Goal: Information Seeking & Learning: Learn about a topic

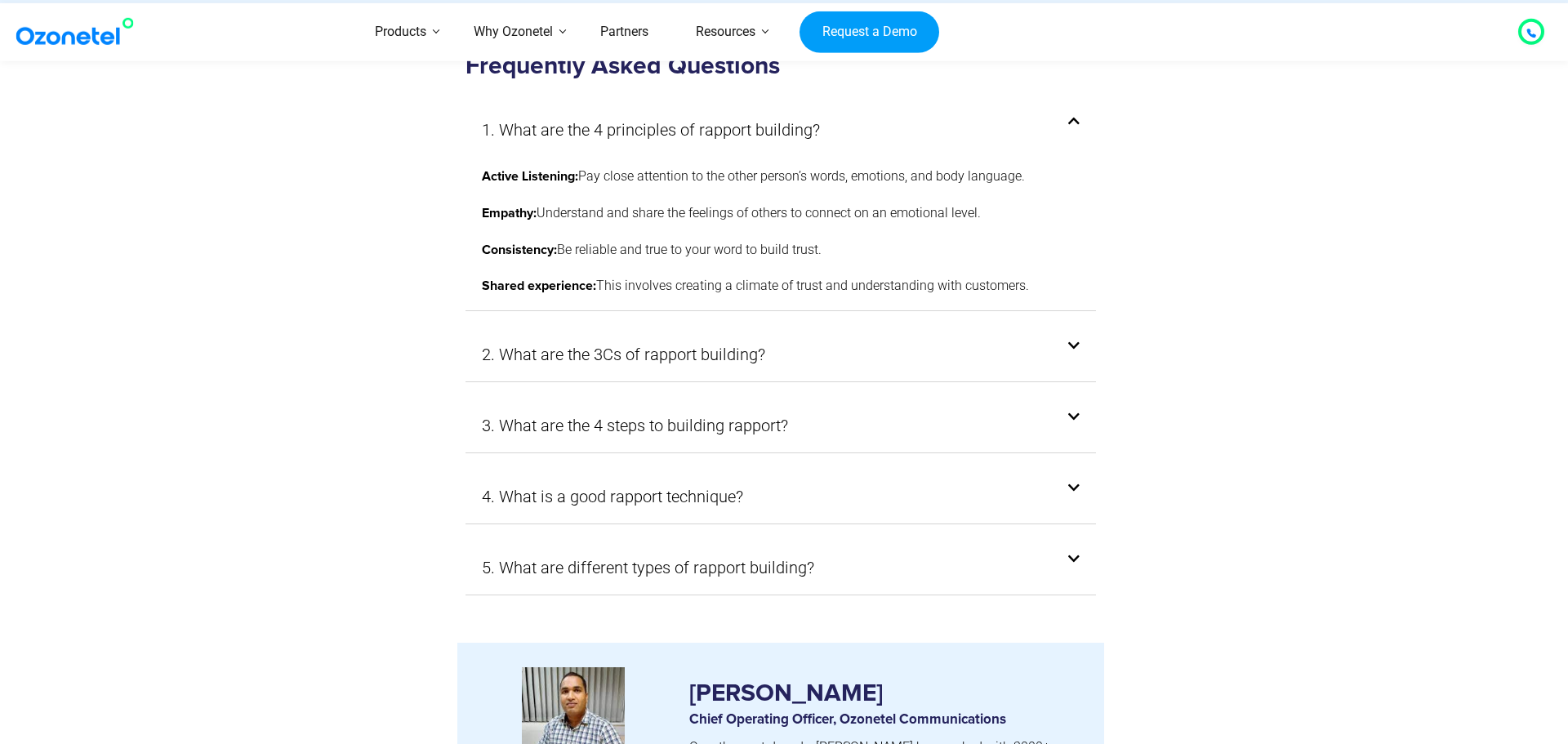
scroll to position [8909, 0]
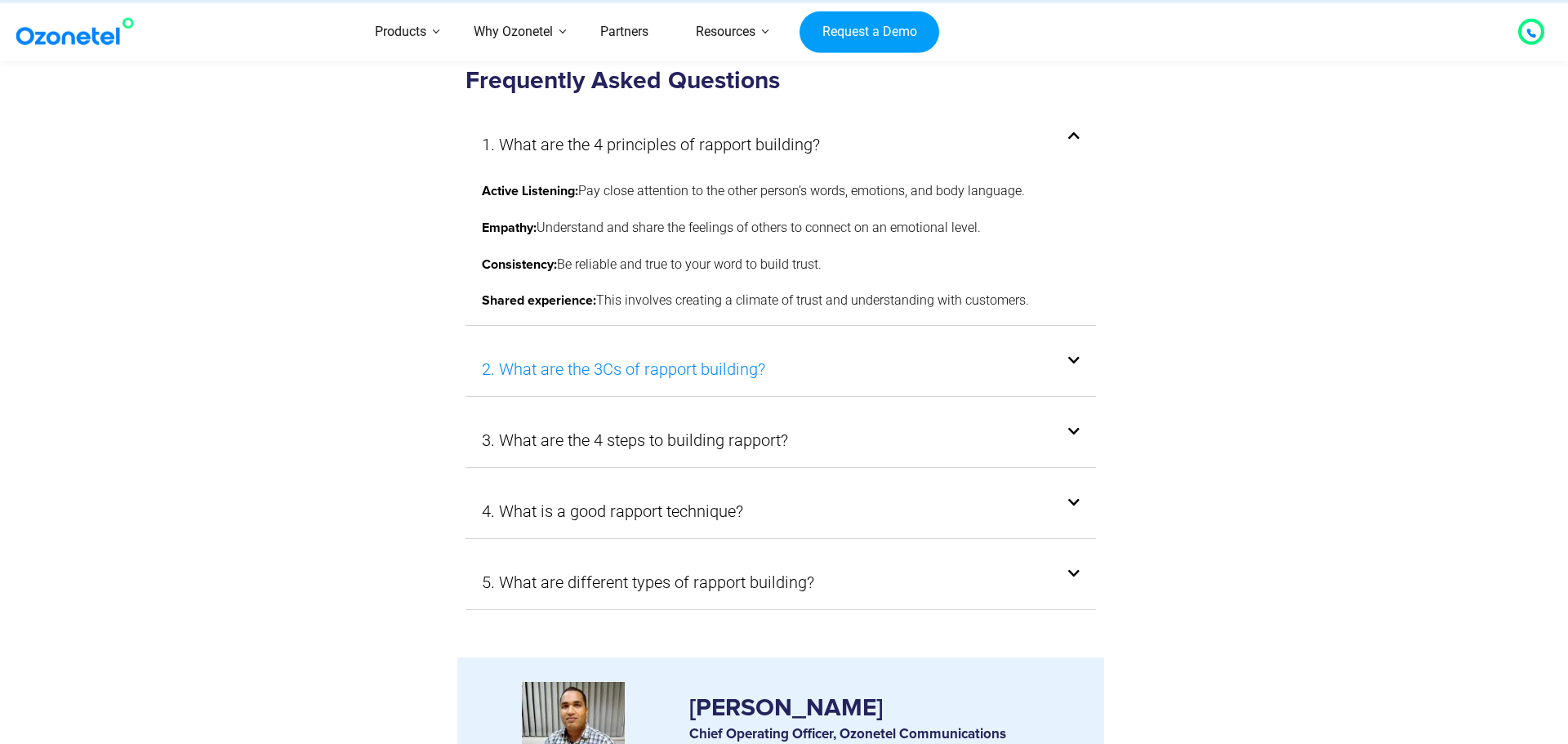
click at [697, 354] on link "2. What are the 3Cs of rapport building?" at bounding box center [623, 368] width 283 height 29
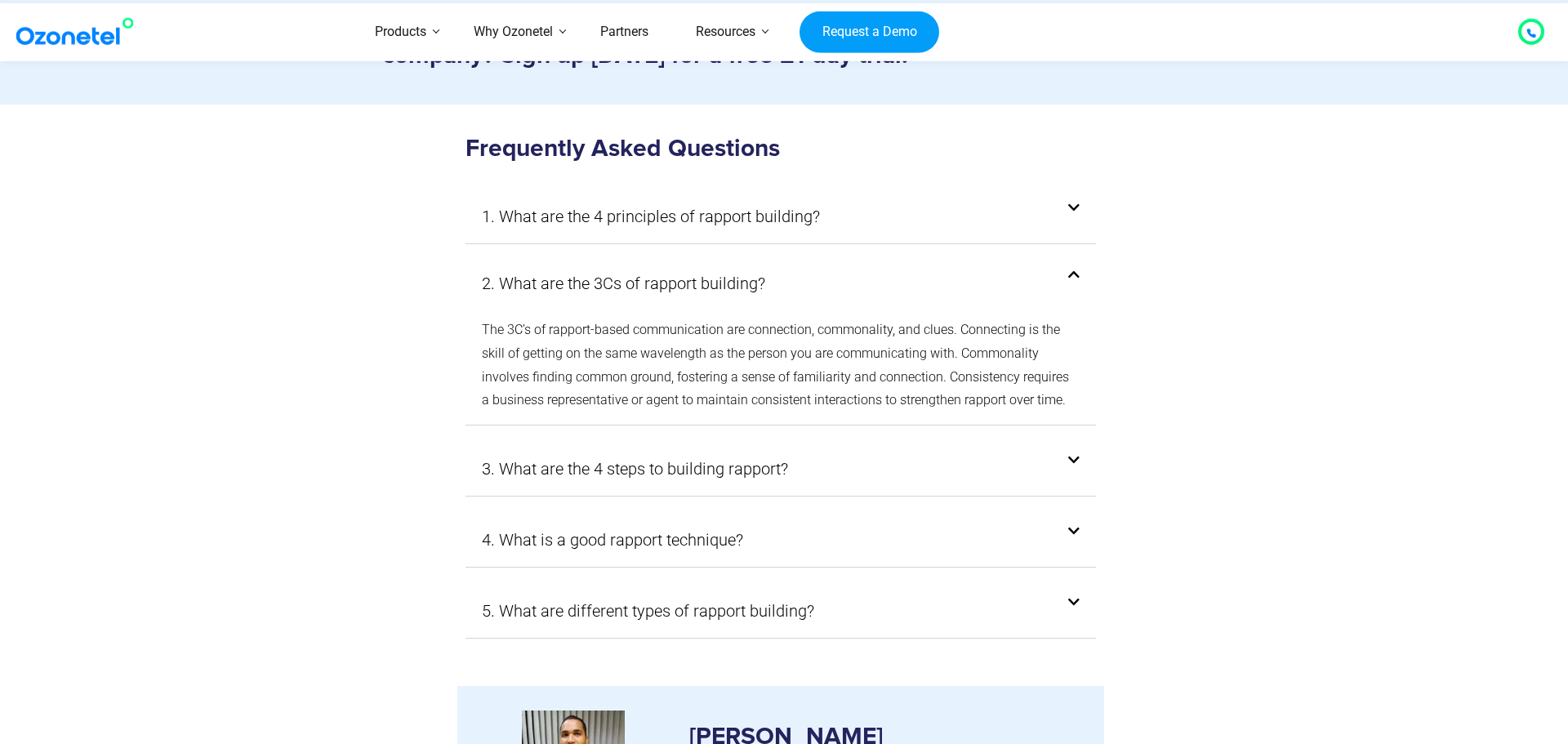
scroll to position [8818, 0]
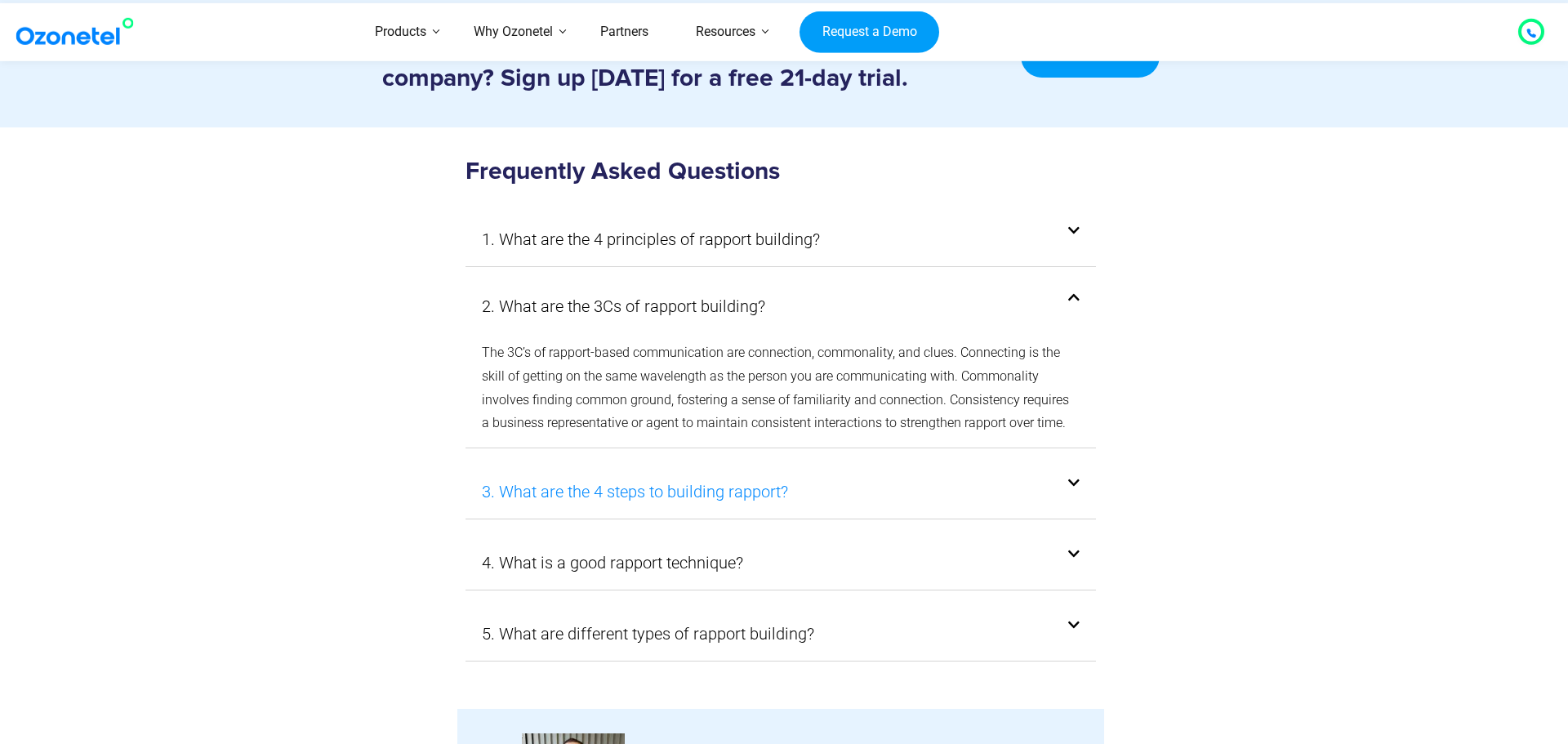
click at [670, 477] on link "3. What are the 4 steps to building rapport?" at bounding box center [635, 491] width 307 height 29
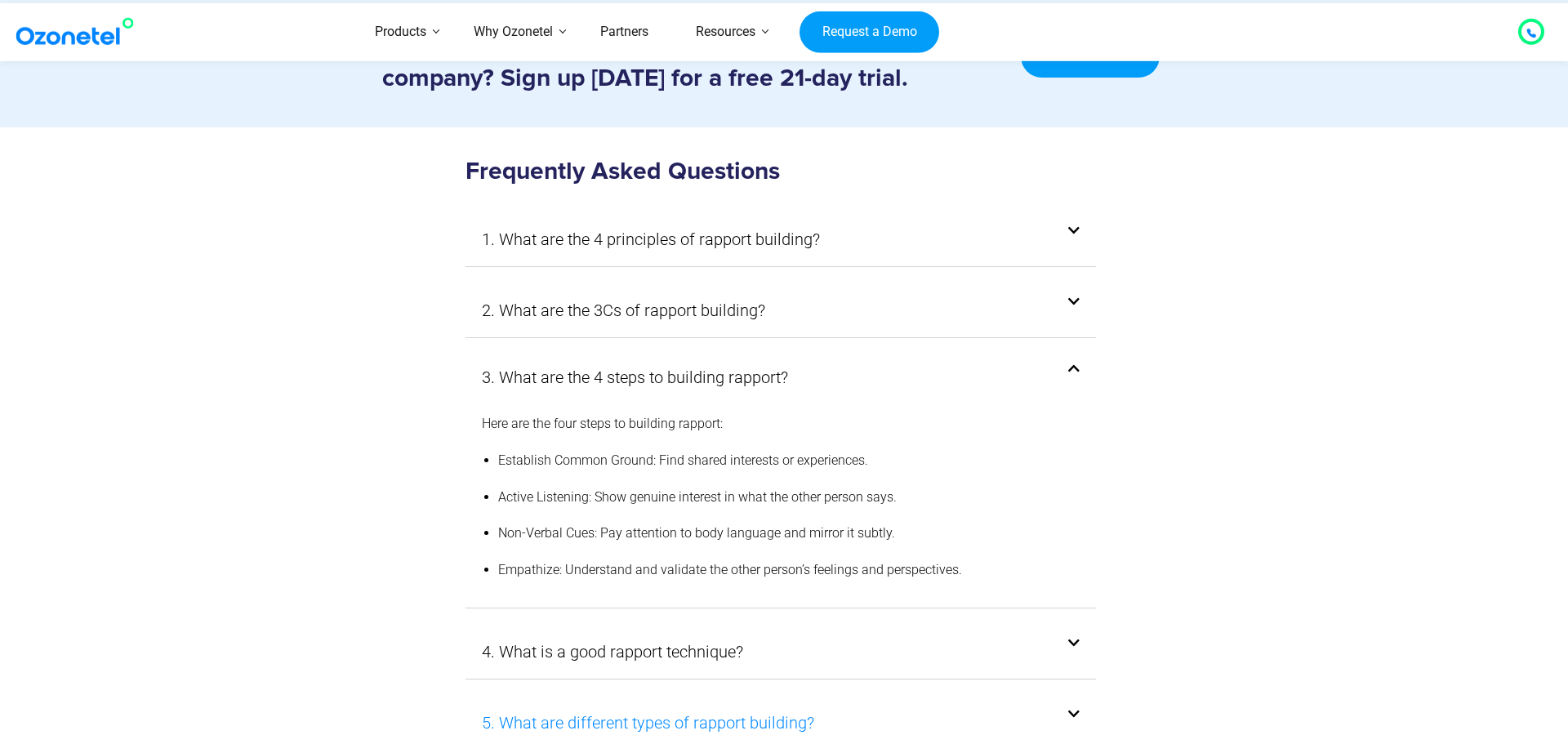
click at [748, 708] on link "5. What are different types of rapport building?" at bounding box center [648, 722] width 332 height 29
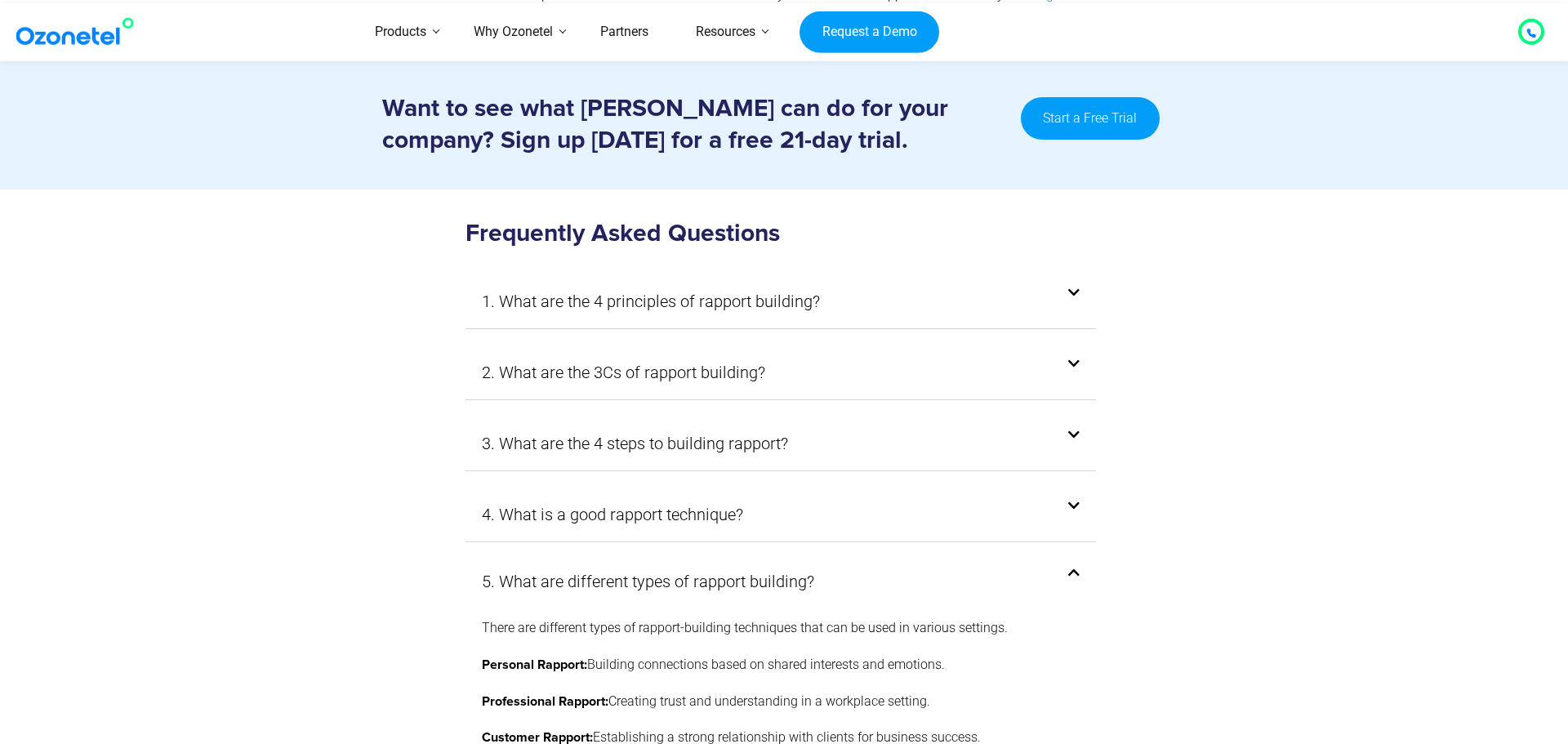
scroll to position [8712, 0]
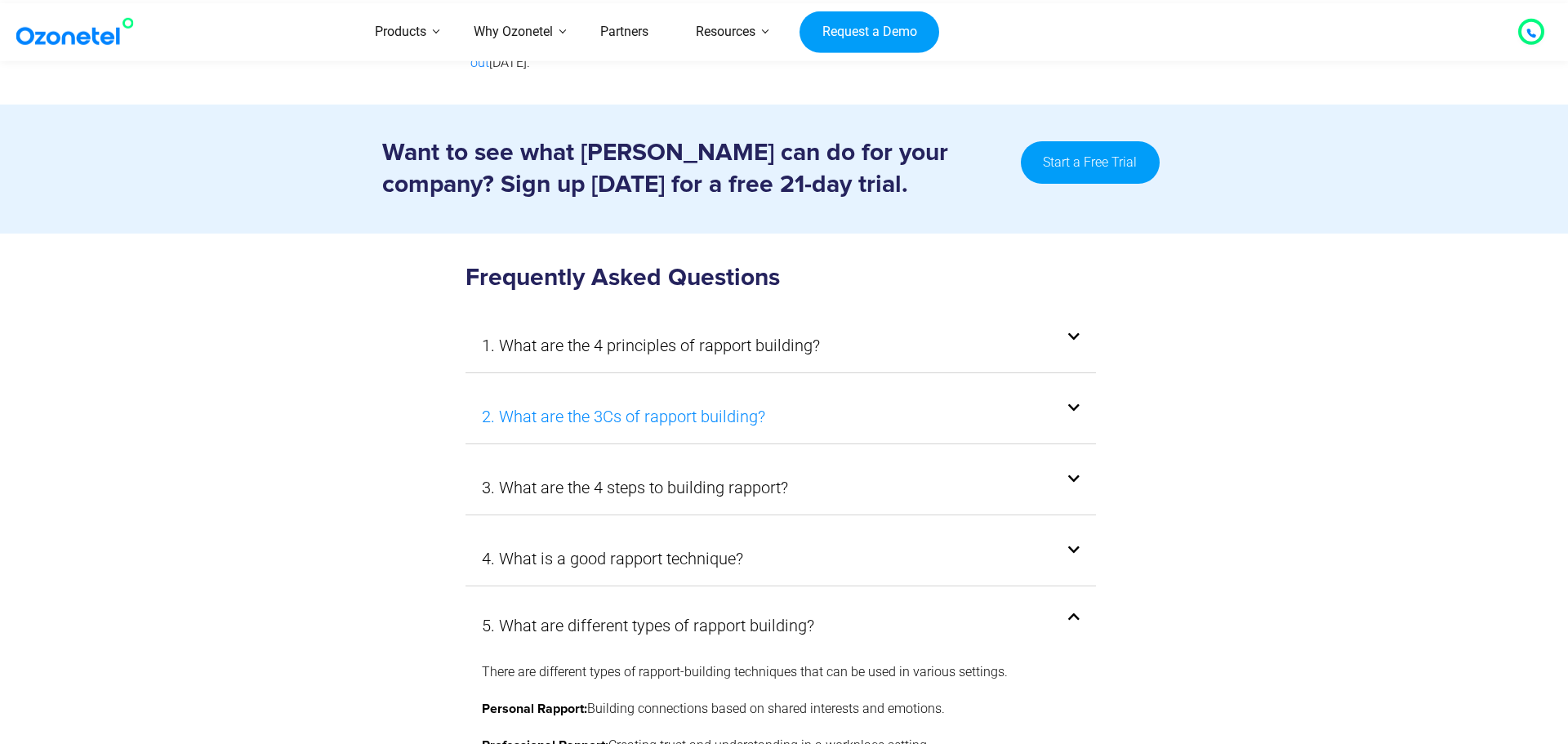
click at [662, 402] on link "2. What are the 3Cs of rapport building?" at bounding box center [623, 416] width 283 height 29
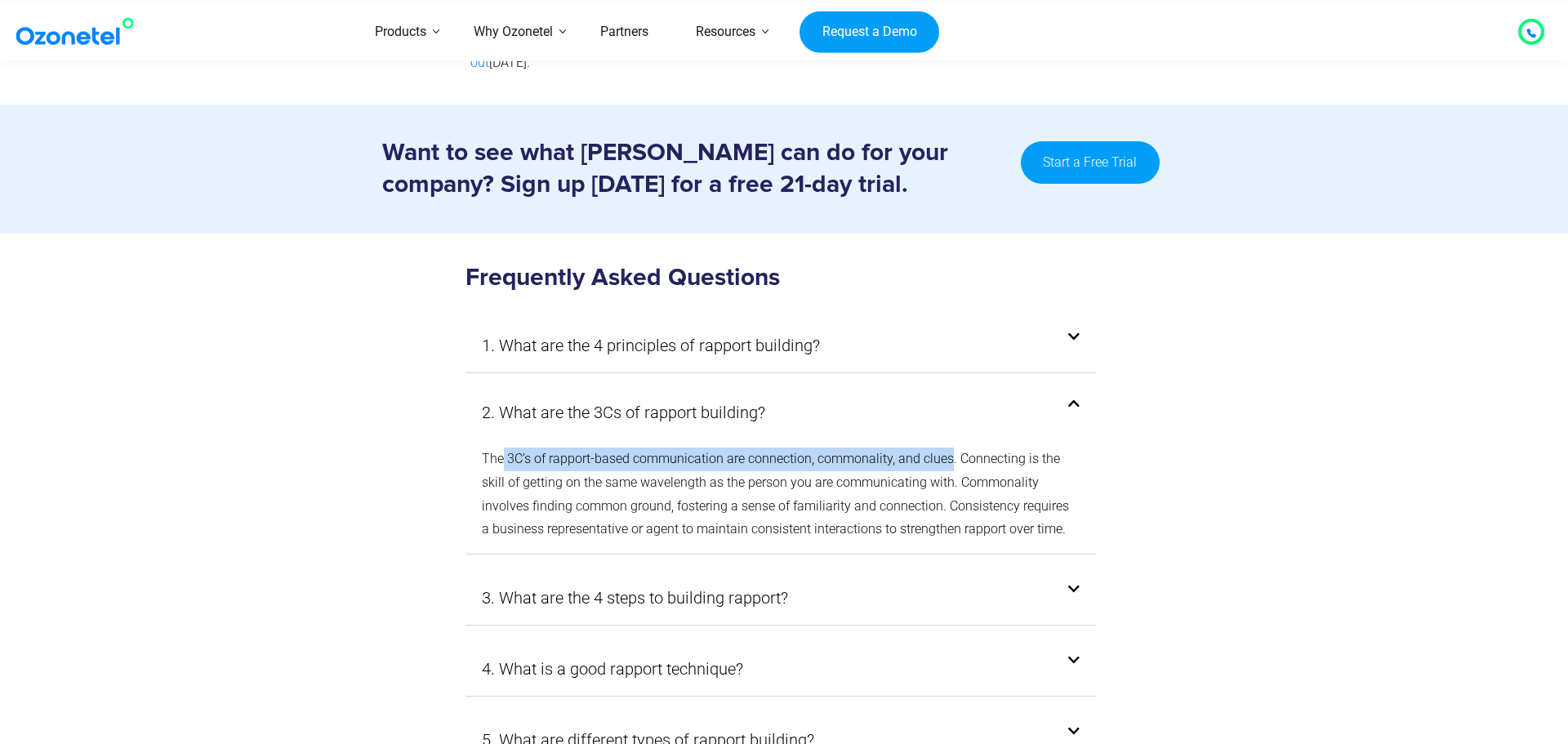
drag, startPoint x: 503, startPoint y: 338, endPoint x: 952, endPoint y: 346, distance: 449.1
click at [952, 448] on p "The 3C’s of rapport-based communication are connection, commonality, and clues.…" at bounding box center [781, 494] width 598 height 94
copy p "3C’s of rapport-based communication are connection, commonality, and clues"
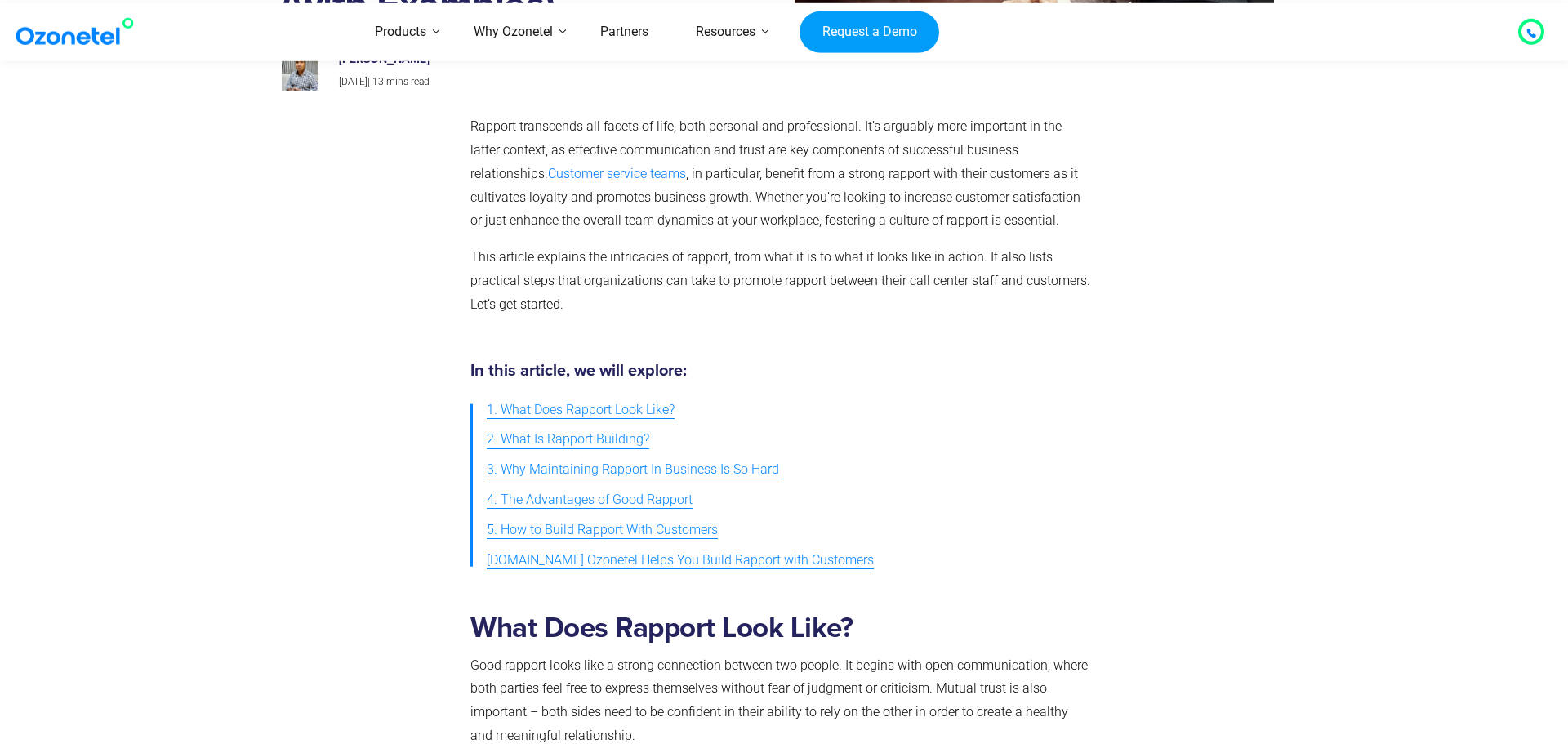
scroll to position [0, 0]
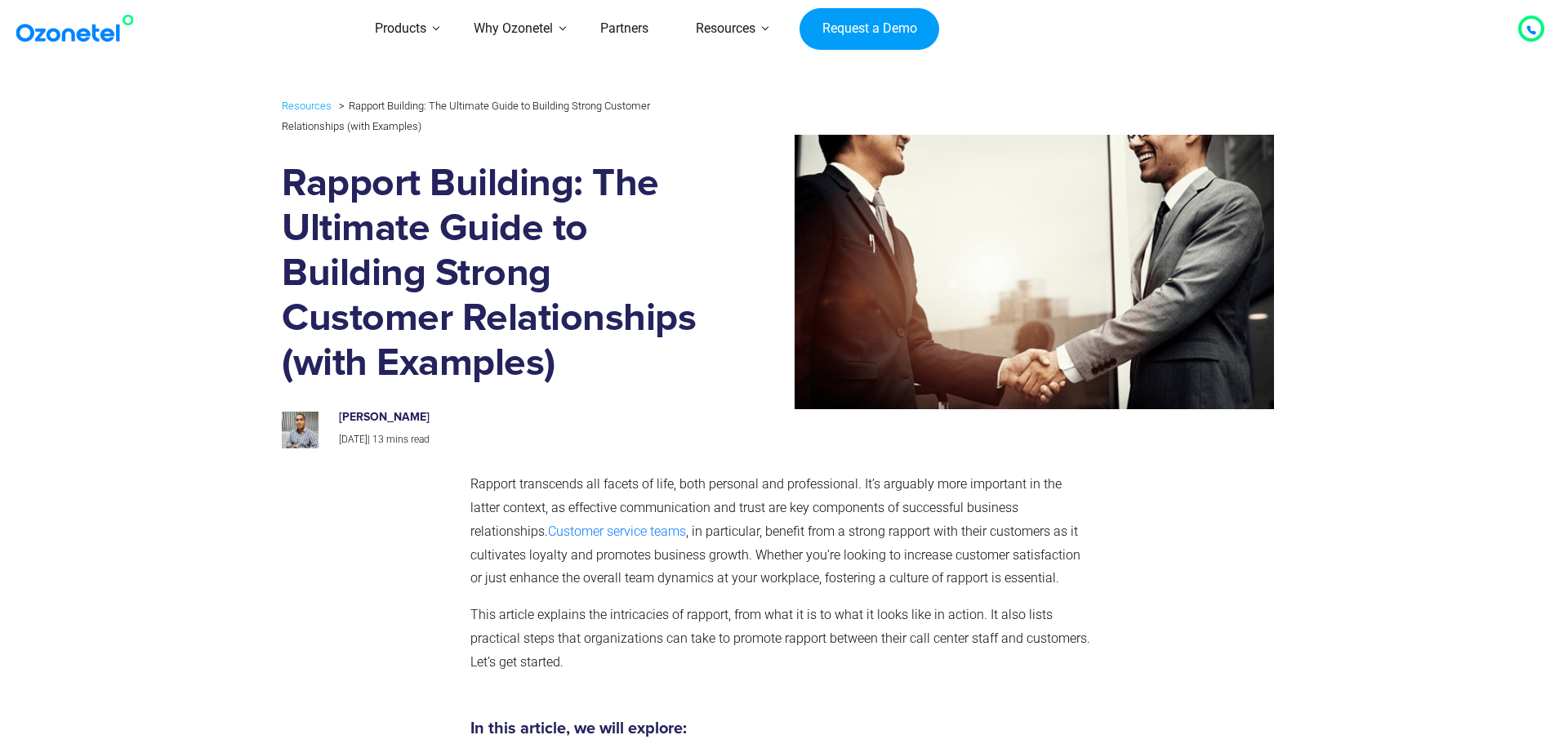
drag, startPoint x: 454, startPoint y: 412, endPoint x: 398, endPoint y: 419, distance: 56.4
click at [398, 419] on h6 "[PERSON_NAME]" at bounding box center [511, 418] width 345 height 14
copy h6 "[PERSON_NAME]"
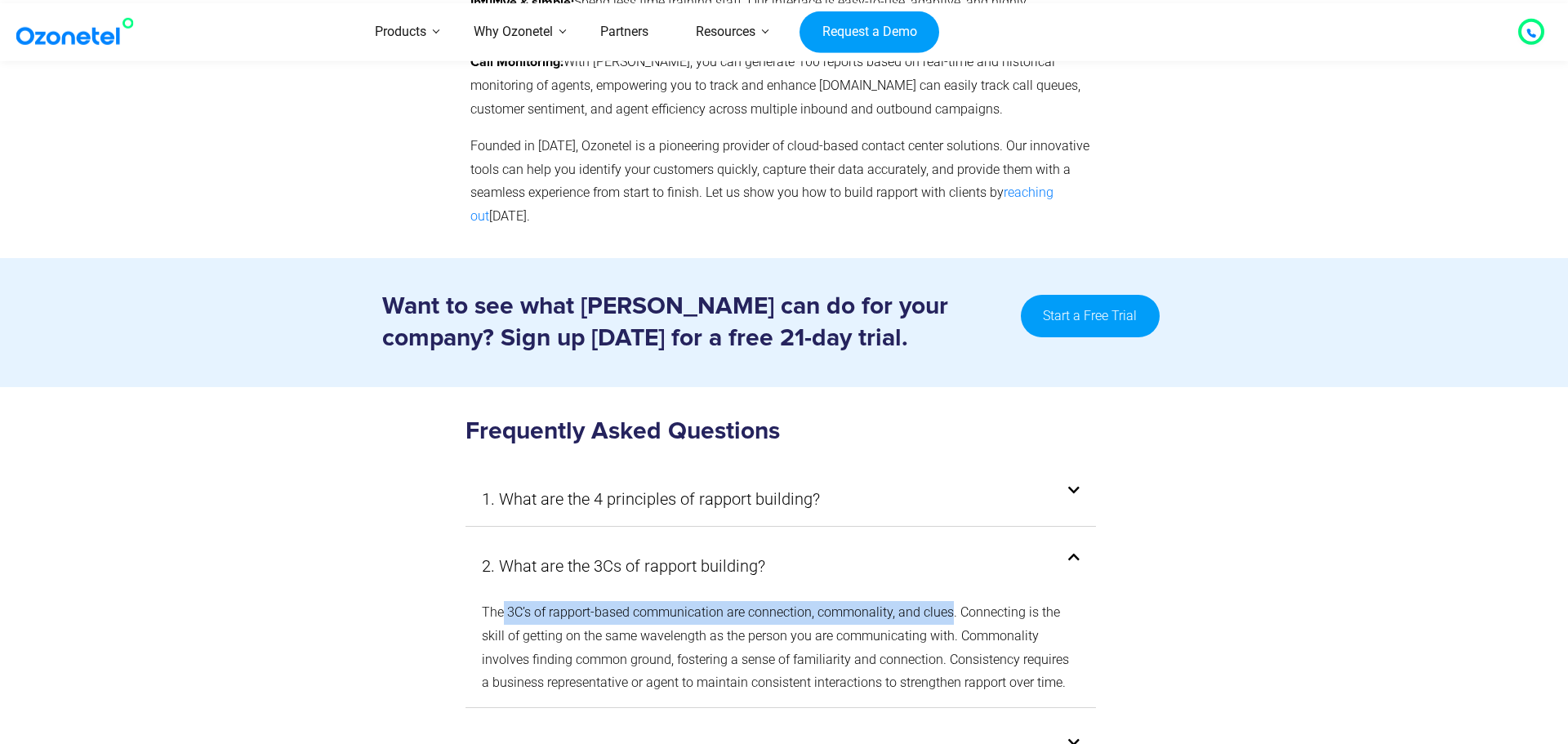
scroll to position [8765, 0]
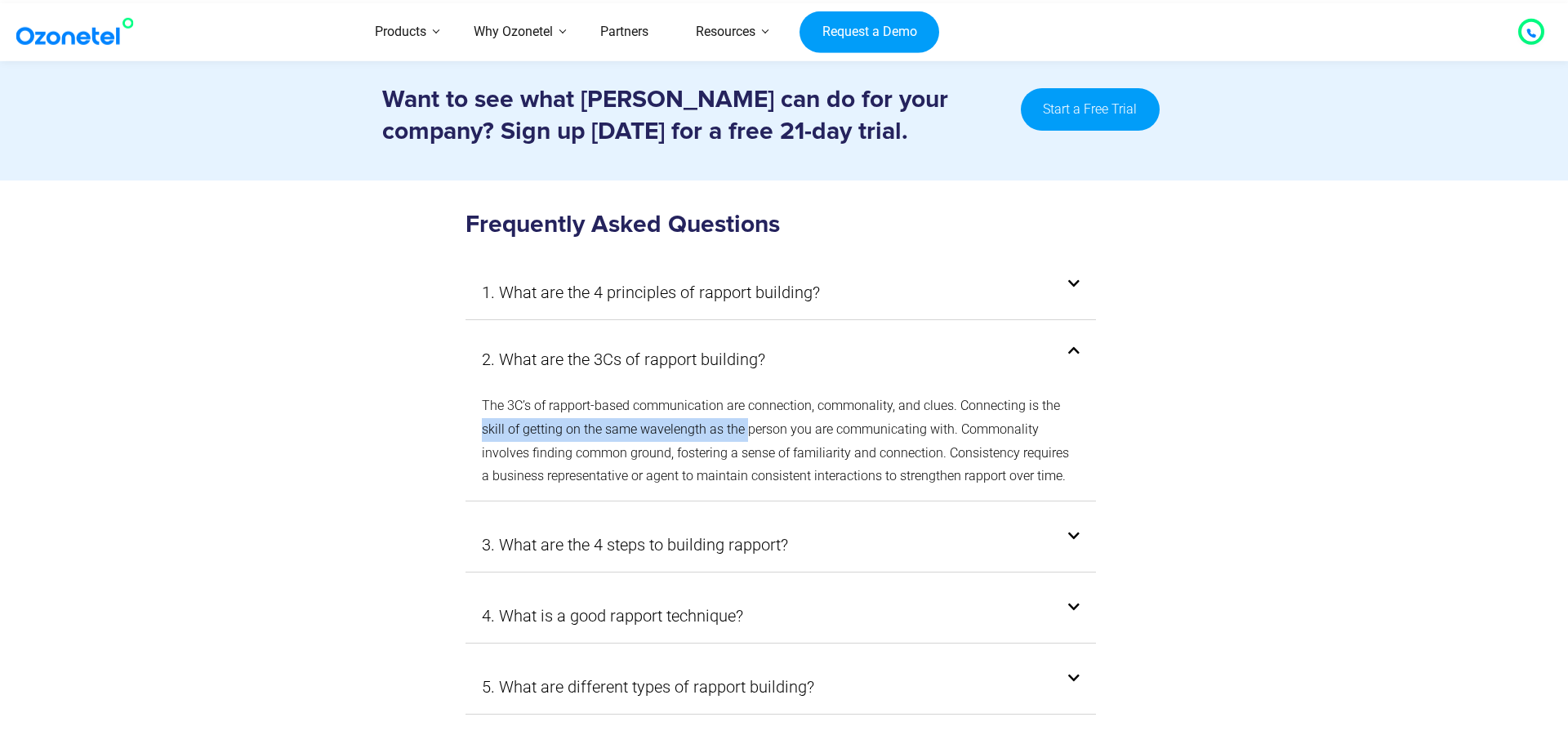
drag, startPoint x: 481, startPoint y: 313, endPoint x: 767, endPoint y: 311, distance: 286.0
click at [747, 394] on p "The 3C’s of rapport-based communication are connection, commonality, and clues.…" at bounding box center [781, 441] width 598 height 94
click at [1028, 394] on p "The 3C’s of rapport-based communication are connection, commonality, and clues.…" at bounding box center [781, 441] width 598 height 94
drag, startPoint x: 484, startPoint y: 317, endPoint x: 951, endPoint y: 312, distance: 467.0
click at [951, 394] on p "The 3C’s of rapport-based communication are connection, commonality, and clues.…" at bounding box center [781, 441] width 598 height 94
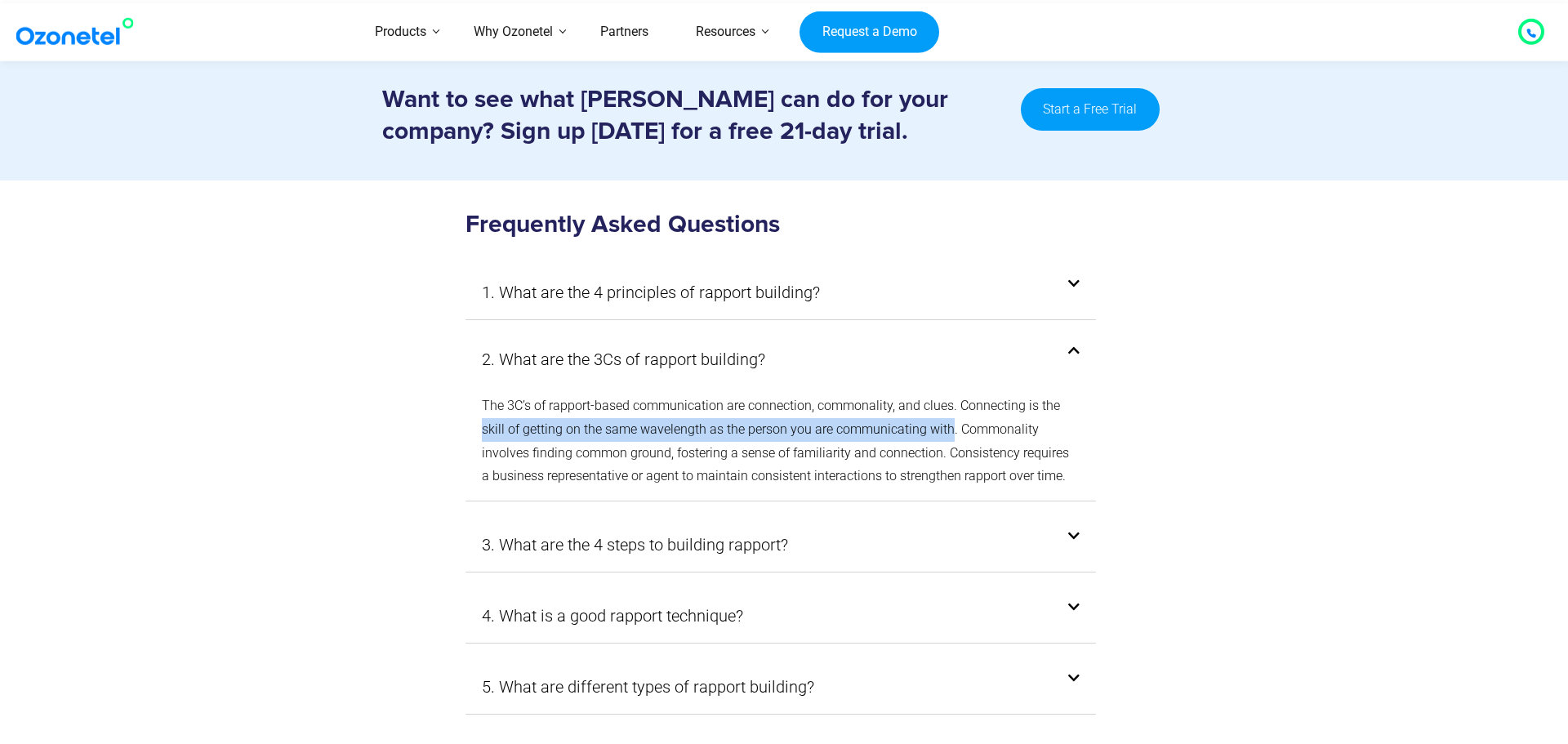
copy p "skill of getting on the same wavelength as the person you are communicating with"
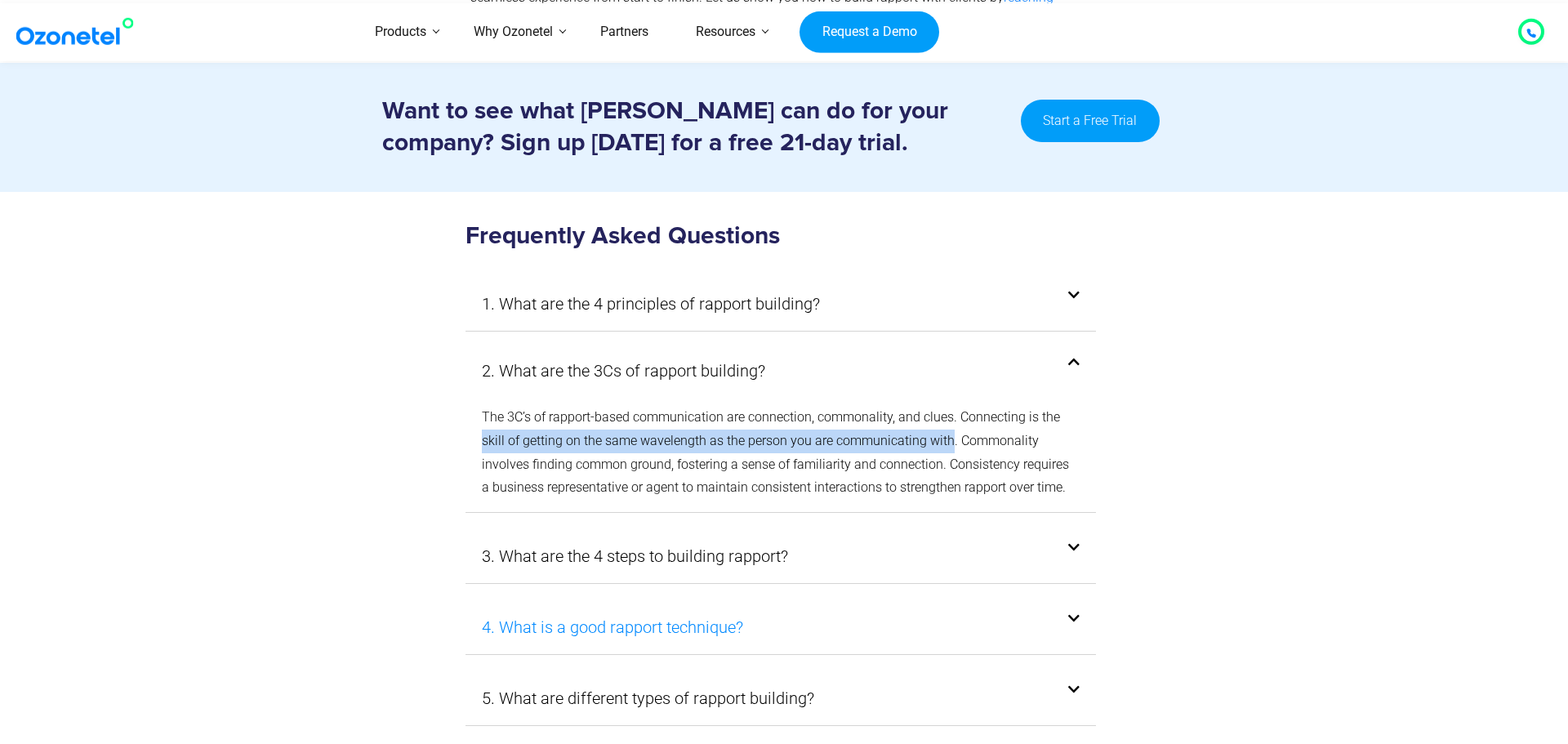
scroll to position [8997, 0]
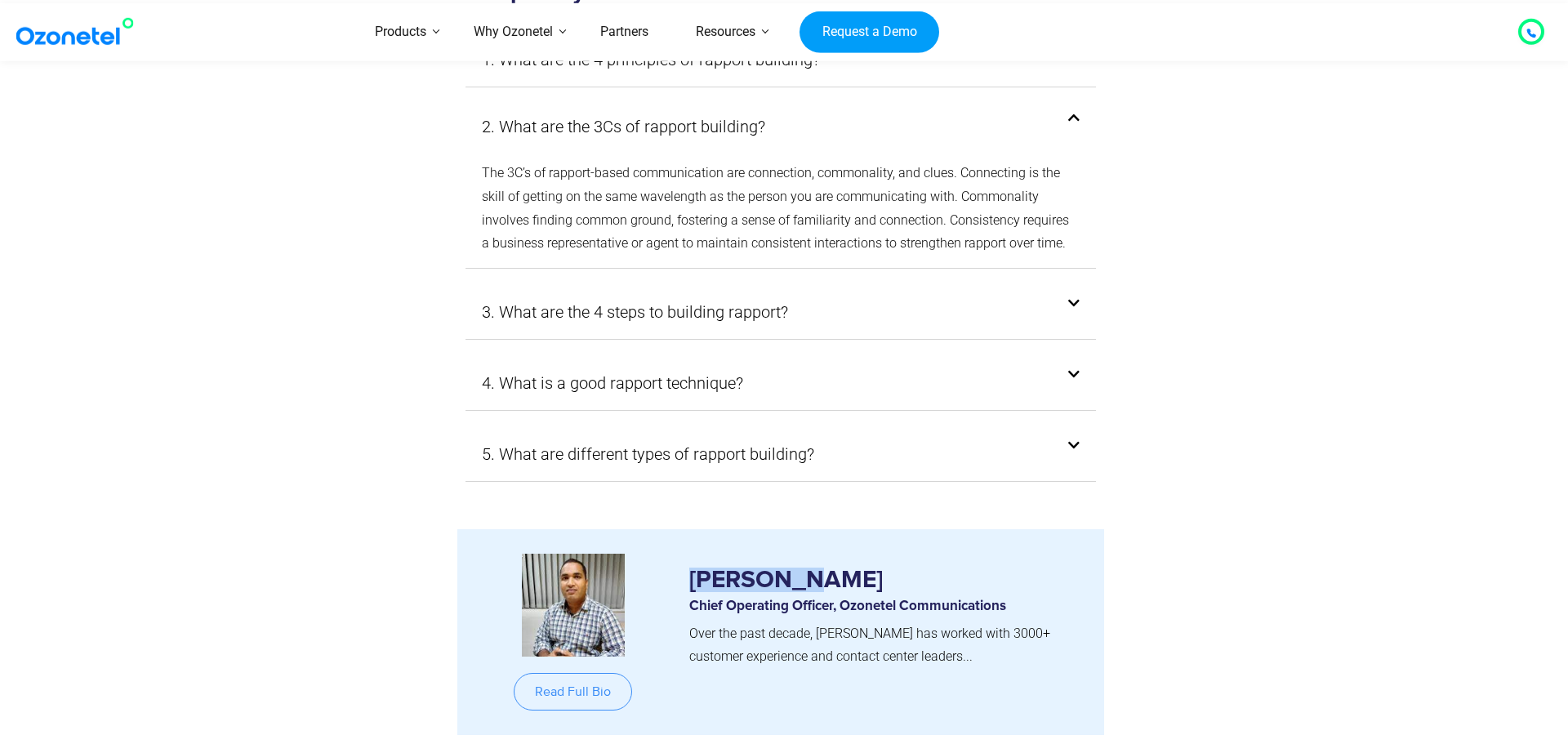
drag, startPoint x: 695, startPoint y: 466, endPoint x: 800, endPoint y: 463, distance: 105.0
click at [800, 554] on h3 "[PERSON_NAME]" at bounding box center [884, 572] width 390 height 37
copy h3 "[PERSON_NAME]"
drag, startPoint x: 925, startPoint y: 454, endPoint x: 815, endPoint y: 458, distance: 110.1
click at [815, 554] on h3 "[PERSON_NAME]" at bounding box center [884, 572] width 390 height 37
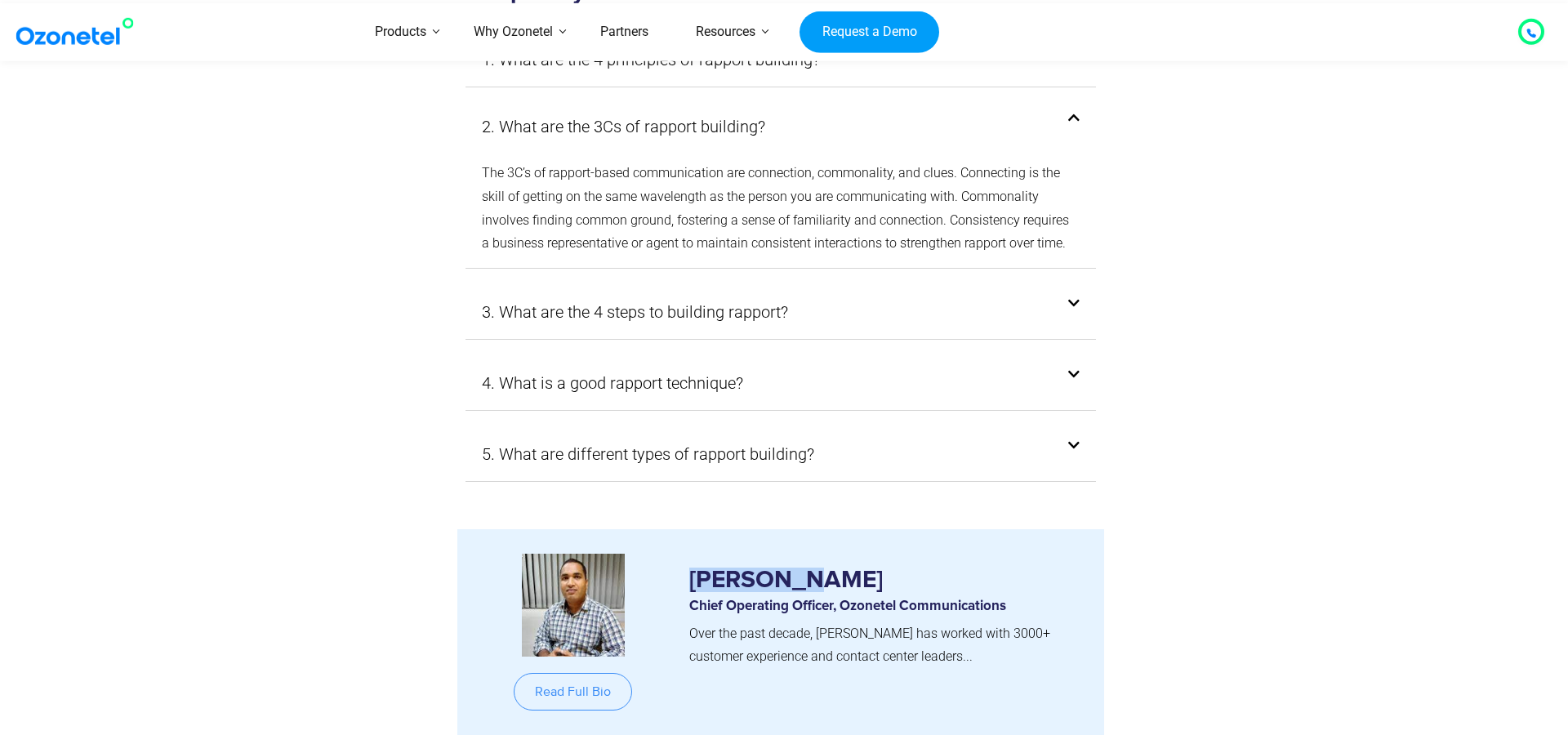
copy h3 "[PERSON_NAME]"
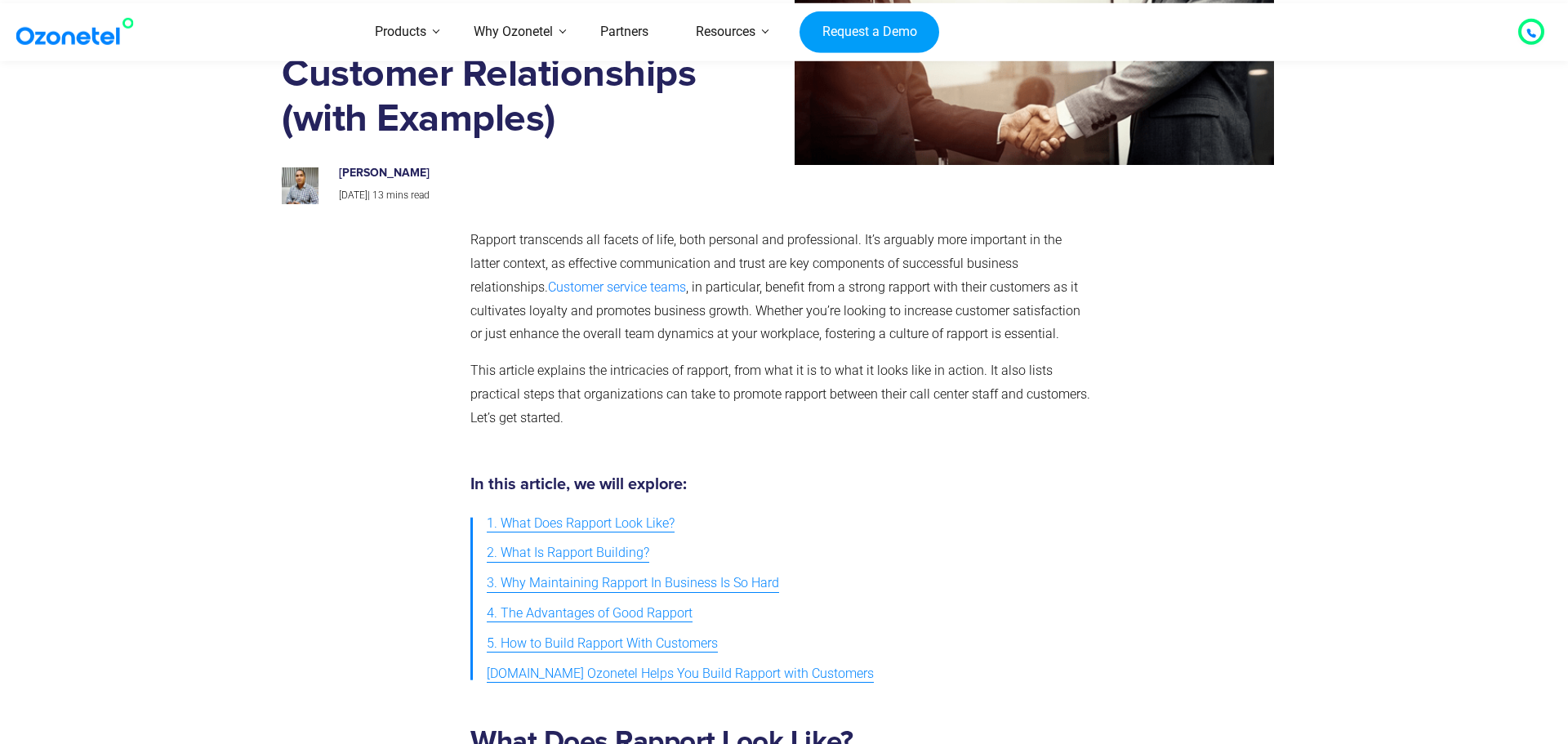
scroll to position [0, 0]
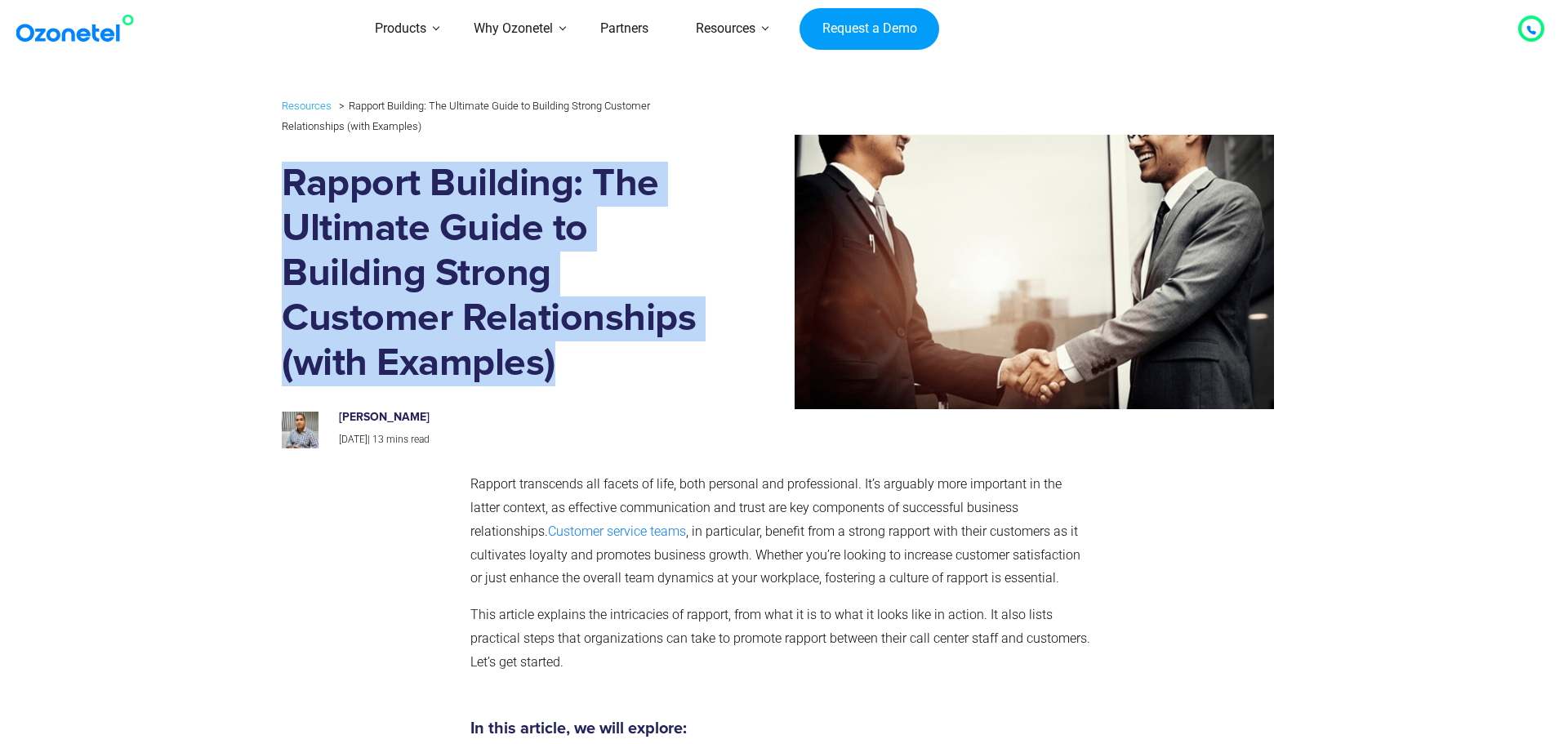
drag, startPoint x: 290, startPoint y: 183, endPoint x: 567, endPoint y: 365, distance: 331.4
click at [567, 365] on h1 "Rapport Building: The Ultimate Guide to Building Strong Customer Relationships …" at bounding box center [491, 274] width 419 height 225
copy h1 "Rapport Building: The Ultimate Guide to Building Strong Customer Relationships …"
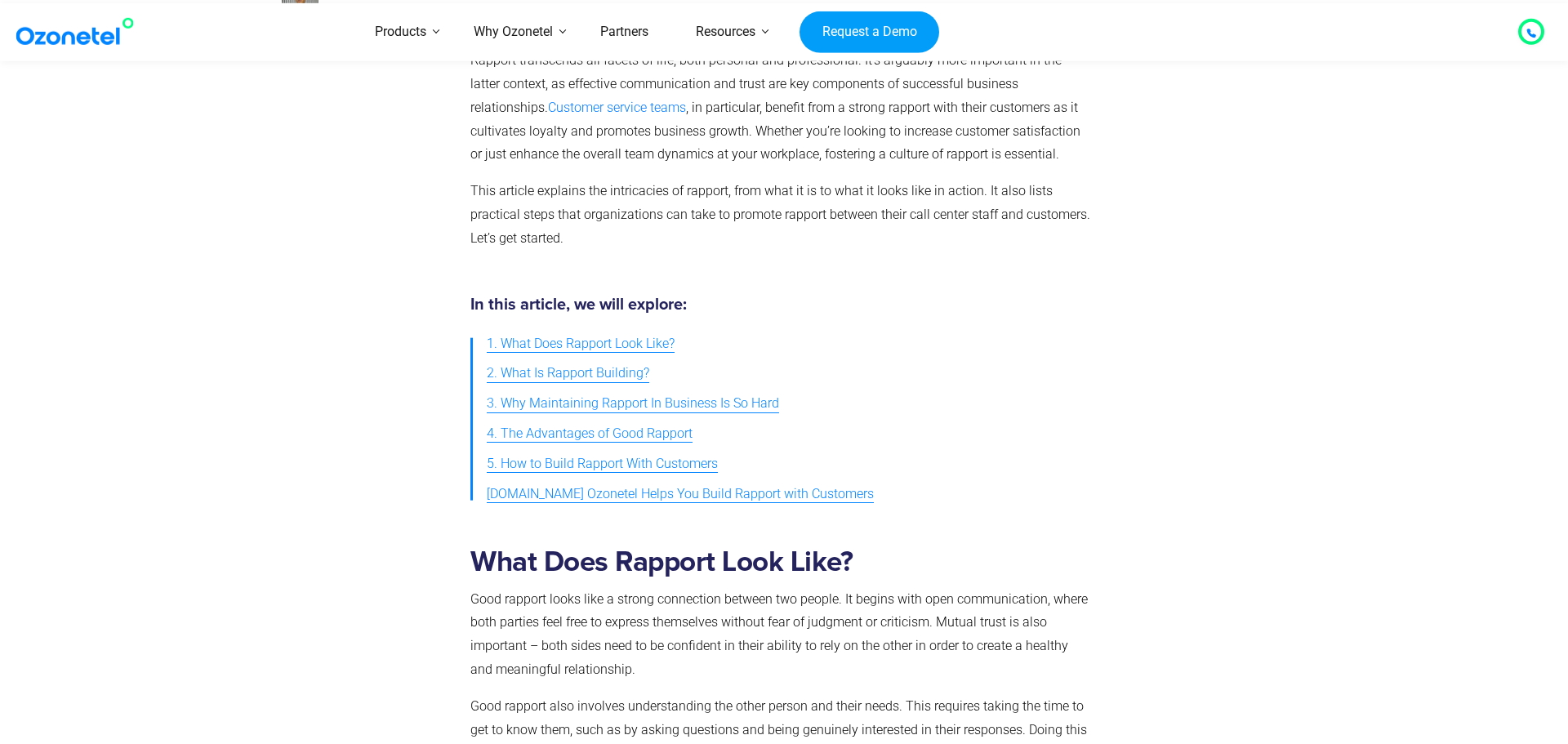
scroll to position [423, 0]
click at [570, 469] on span "5. How to Build Rapport With Customers" at bounding box center [602, 465] width 231 height 23
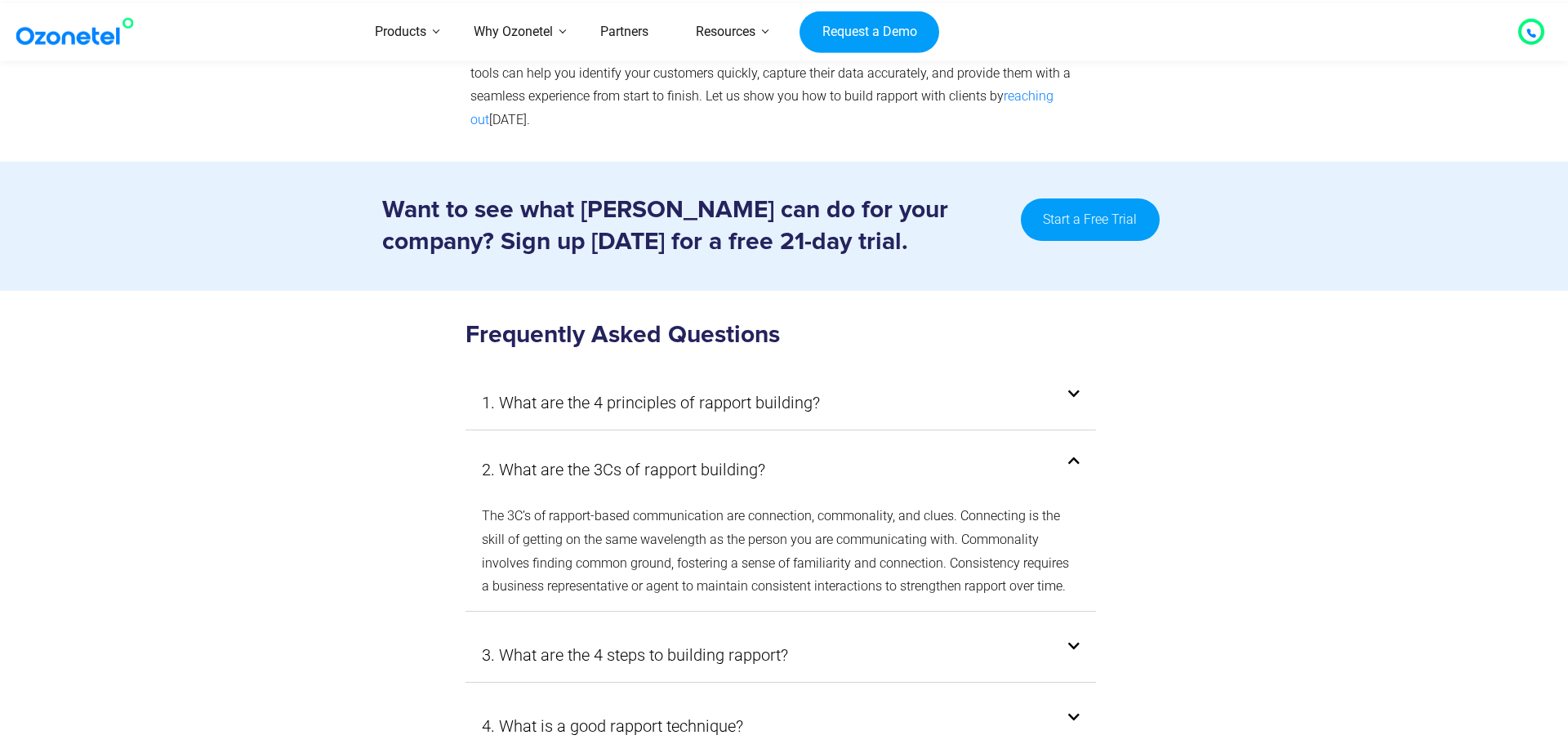
scroll to position [8664, 0]
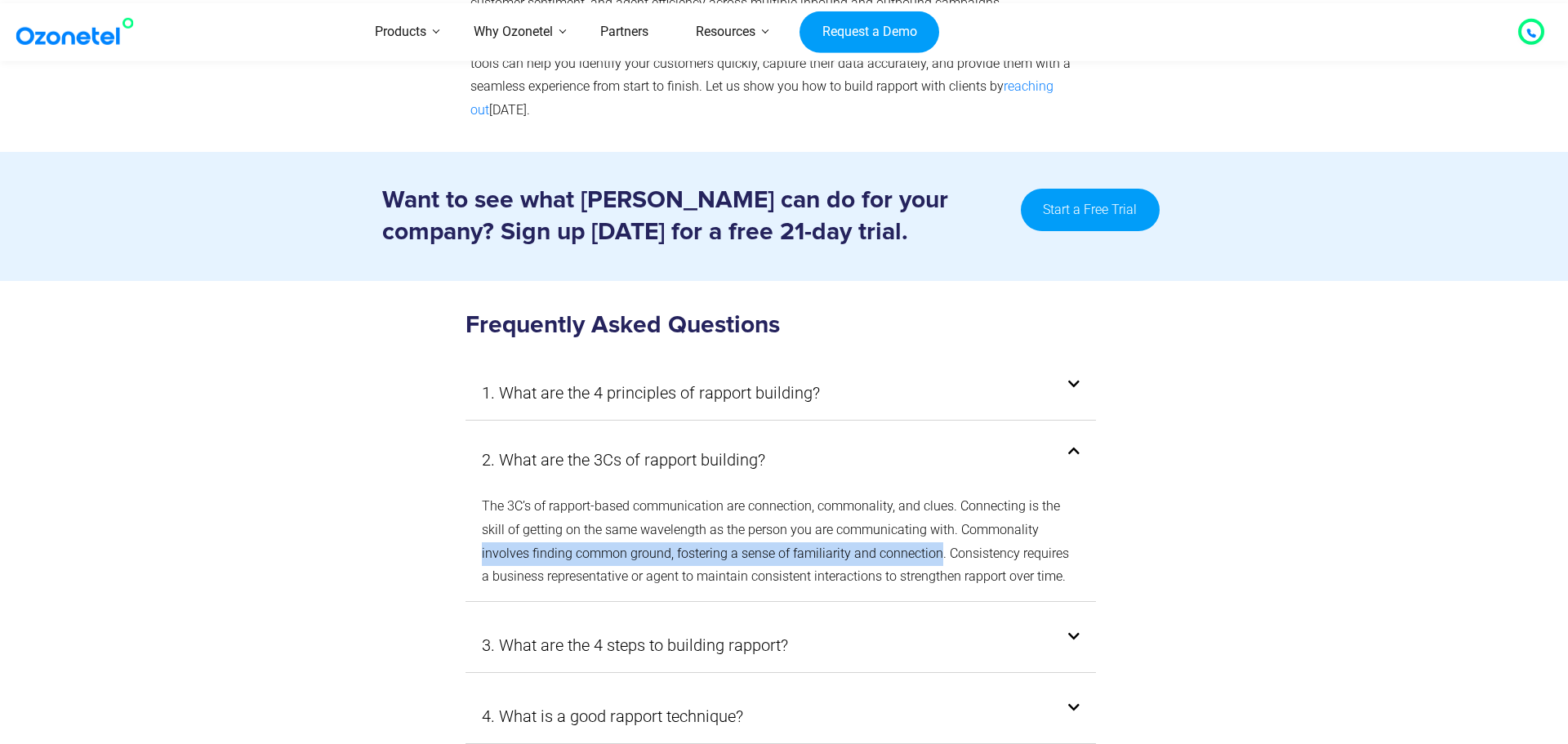
drag, startPoint x: 482, startPoint y: 435, endPoint x: 938, endPoint y: 435, distance: 456.0
click at [938, 494] on p "The 3C’s of rapport-based communication are connection, commonality, and clues.…" at bounding box center [781, 541] width 598 height 94
copy p "involves finding common ground, fostering a sense of familiarity and connection"
